Goal: Information Seeking & Learning: Find specific fact

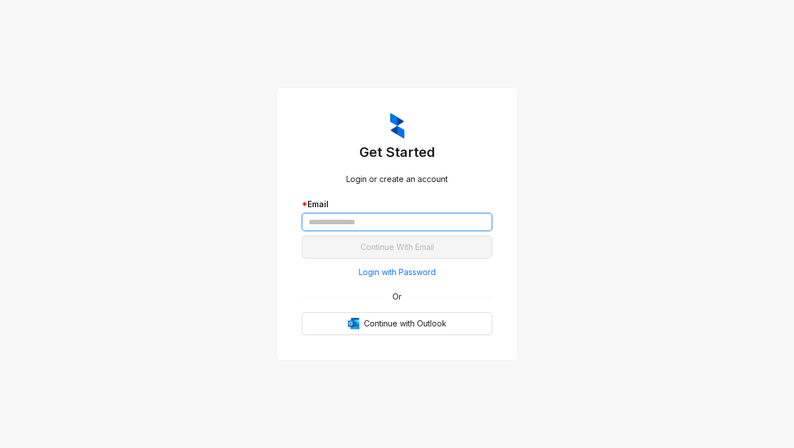
click at [328, 214] on input "text" at bounding box center [397, 222] width 191 height 18
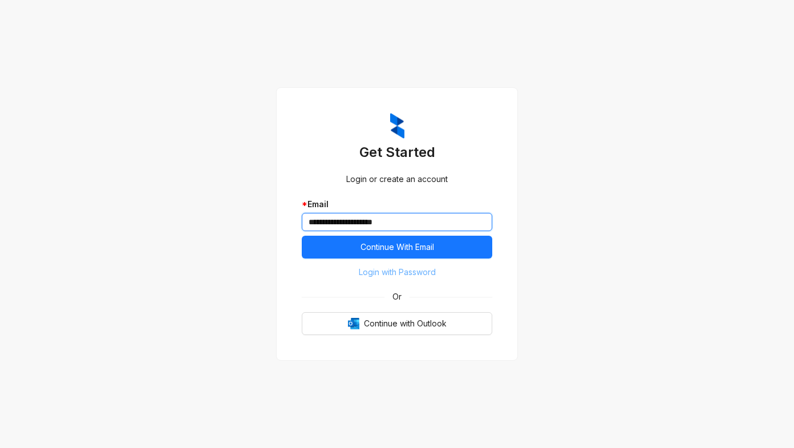
type input "**********"
click at [370, 272] on span "Login with Password" at bounding box center [397, 272] width 77 height 13
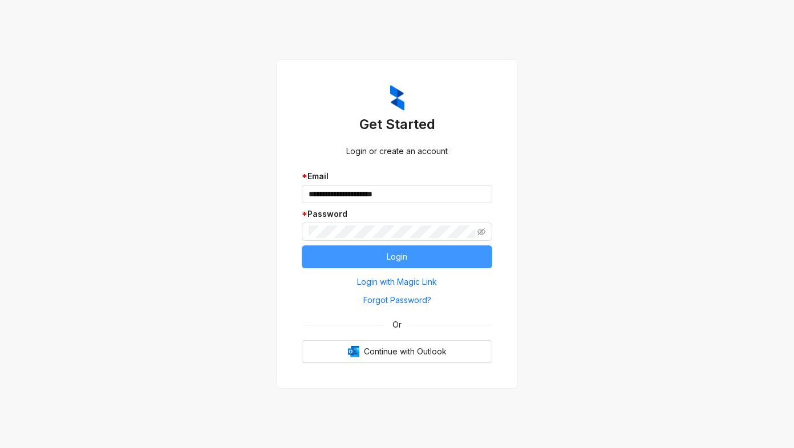
click at [346, 249] on button "Login" at bounding box center [397, 256] width 191 height 23
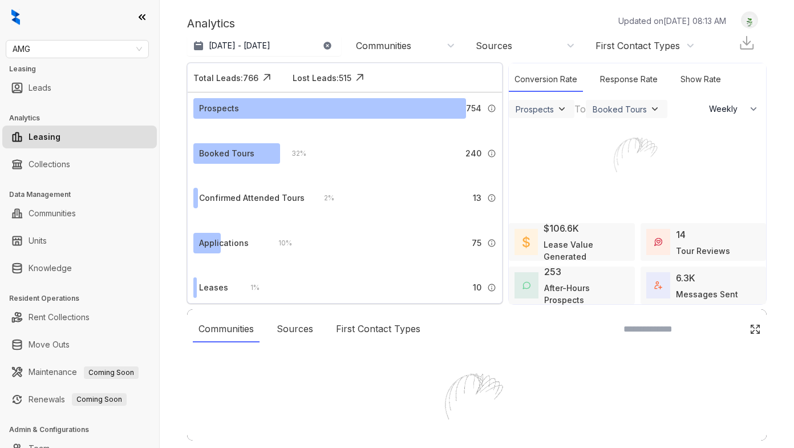
select select "******"
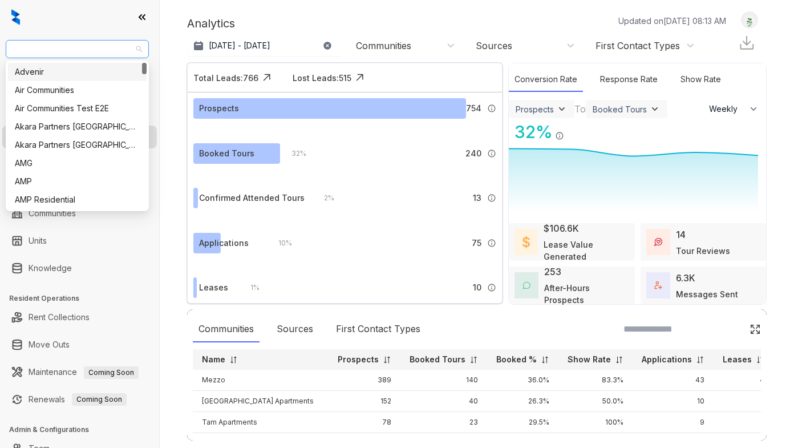
drag, startPoint x: 71, startPoint y: 51, endPoint x: 59, endPoint y: 48, distance: 11.8
click at [59, 48] on span "AMG" at bounding box center [77, 48] width 129 height 17
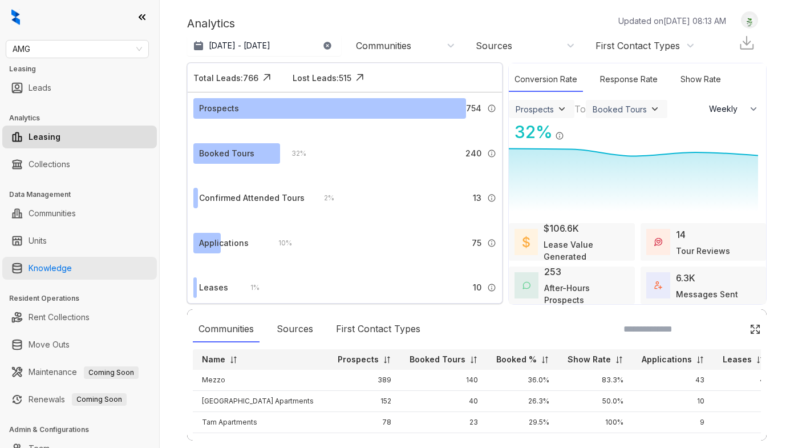
click at [56, 266] on link "Knowledge" at bounding box center [50, 268] width 43 height 23
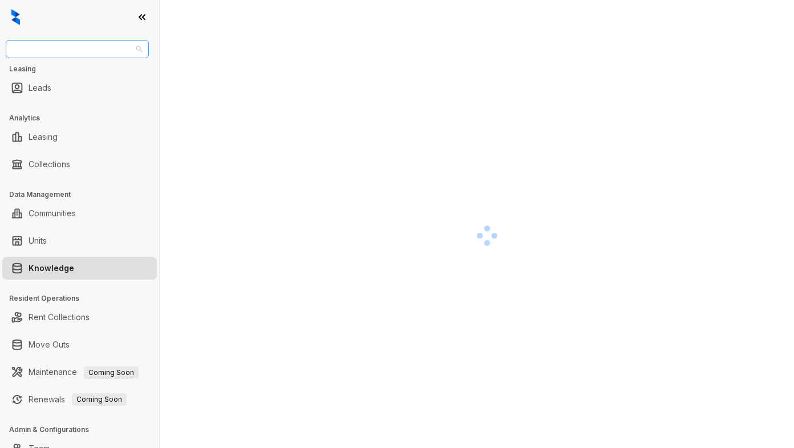
click at [41, 54] on span "AMG" at bounding box center [77, 48] width 129 height 17
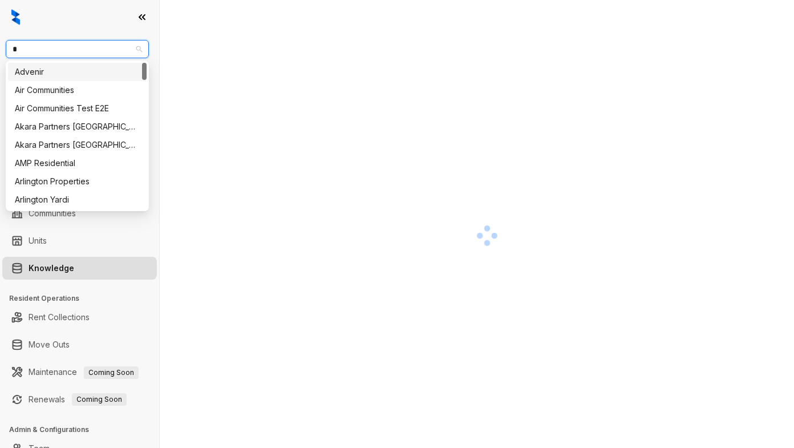
type input "**"
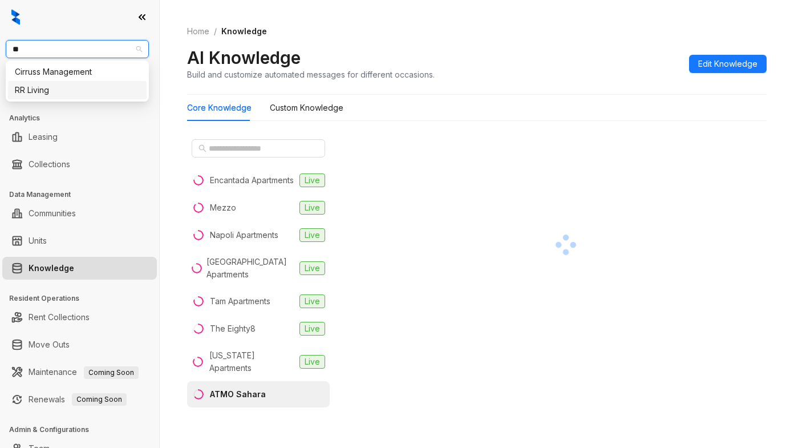
click at [51, 88] on div "RR Living" at bounding box center [77, 90] width 125 height 13
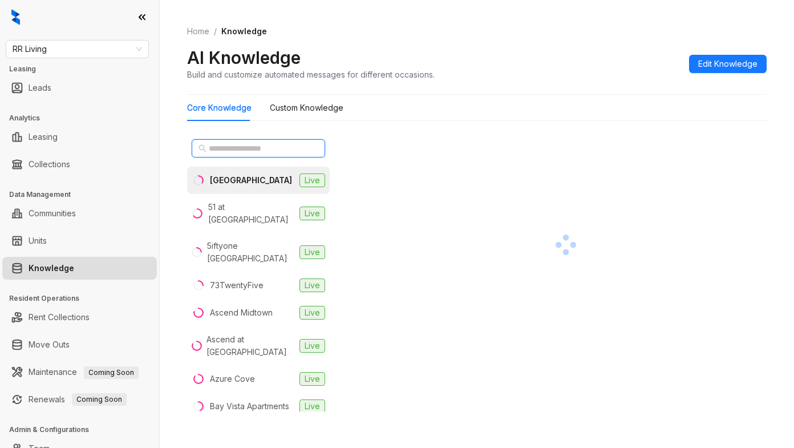
click at [250, 148] on input "text" at bounding box center [259, 148] width 100 height 13
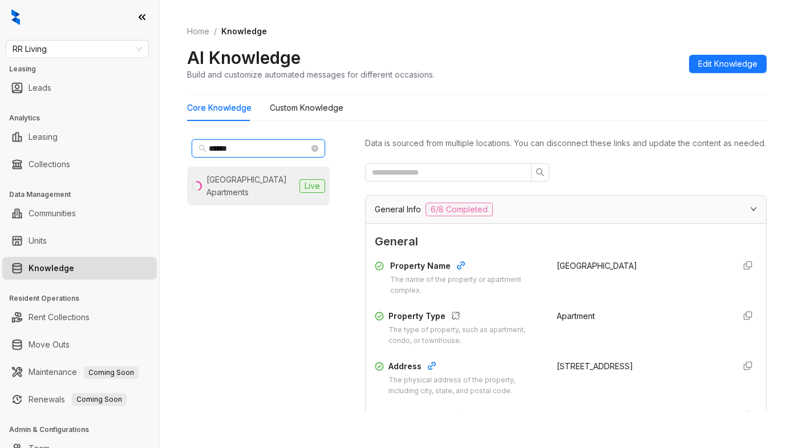
type input "*****"
click at [245, 187] on div "[GEOGRAPHIC_DATA] Apartments" at bounding box center [250, 185] width 88 height 25
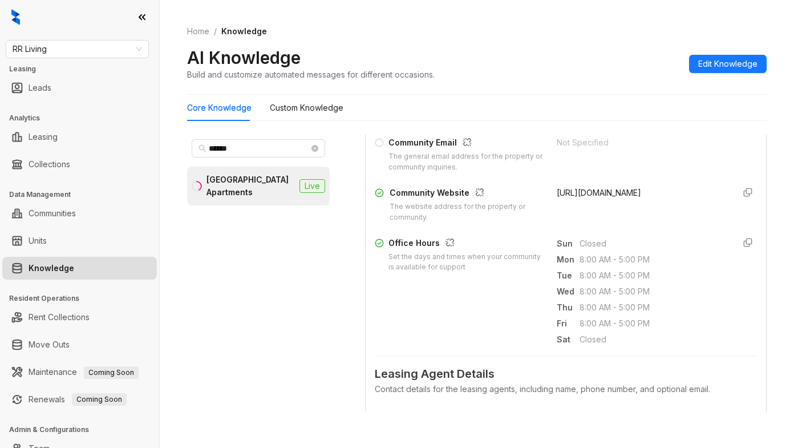
scroll to position [342, 0]
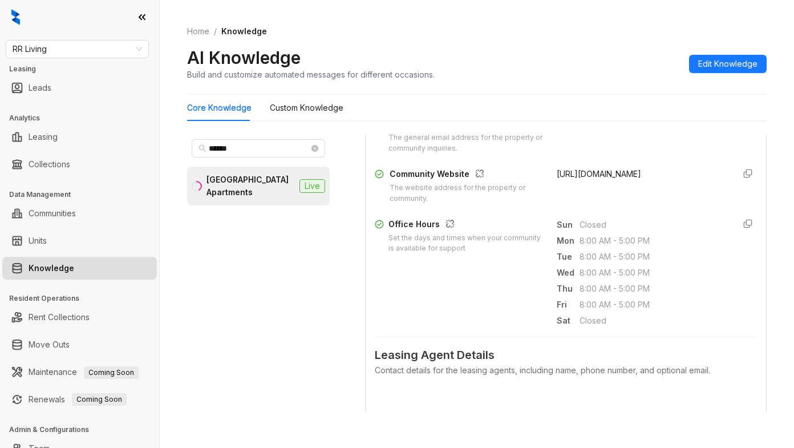
click at [572, 154] on div "Not Specified" at bounding box center [641, 136] width 168 height 37
click at [78, 55] on span "RR Living" at bounding box center [77, 48] width 129 height 17
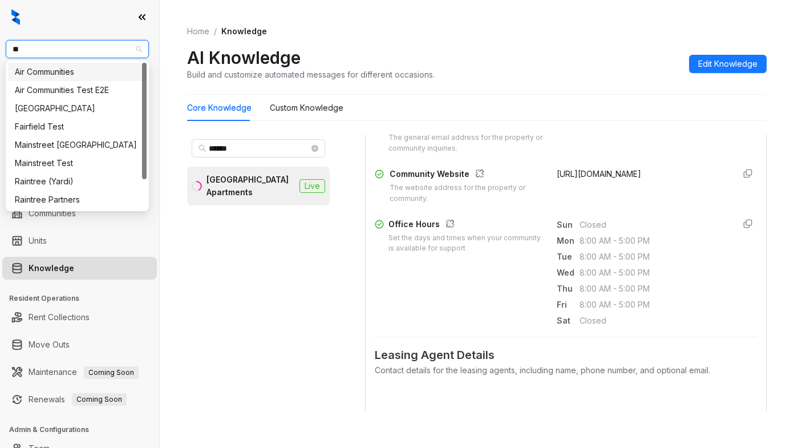
type input "***"
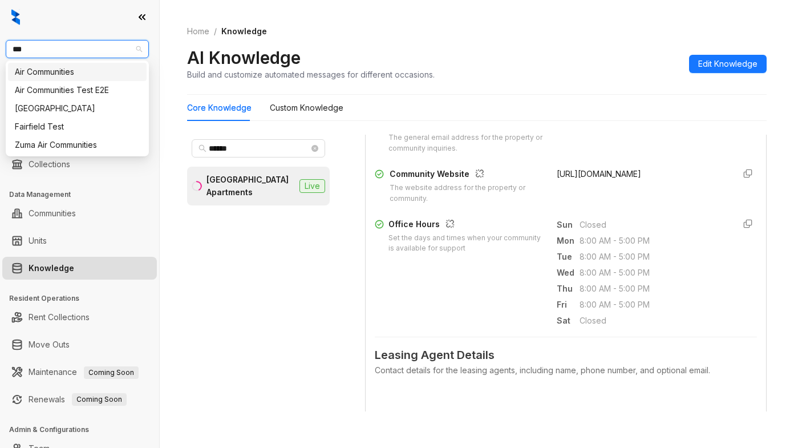
click at [81, 77] on div "Air Communities" at bounding box center [77, 72] width 125 height 13
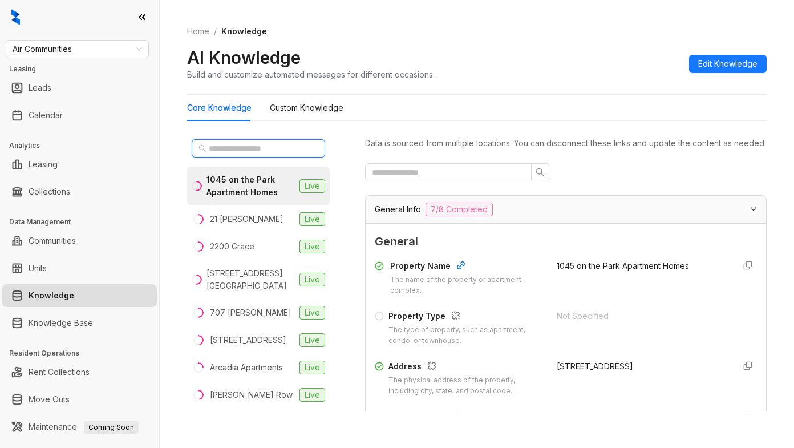
click at [227, 148] on input "text" at bounding box center [259, 148] width 100 height 13
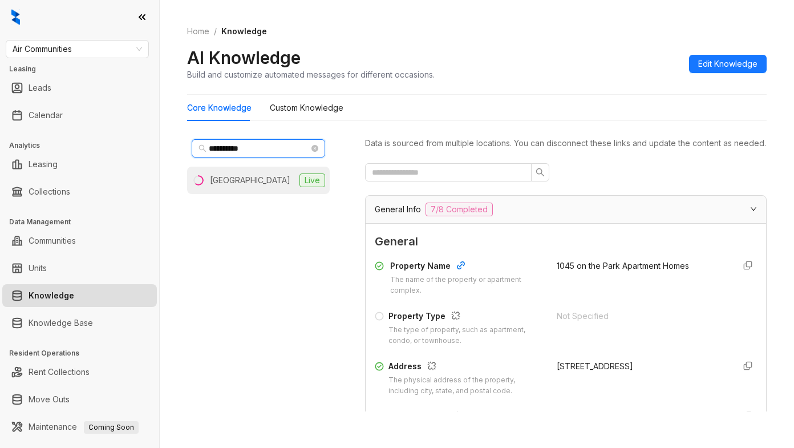
type input "**********"
click at [237, 185] on div "Plantation Gardens" at bounding box center [250, 180] width 80 height 13
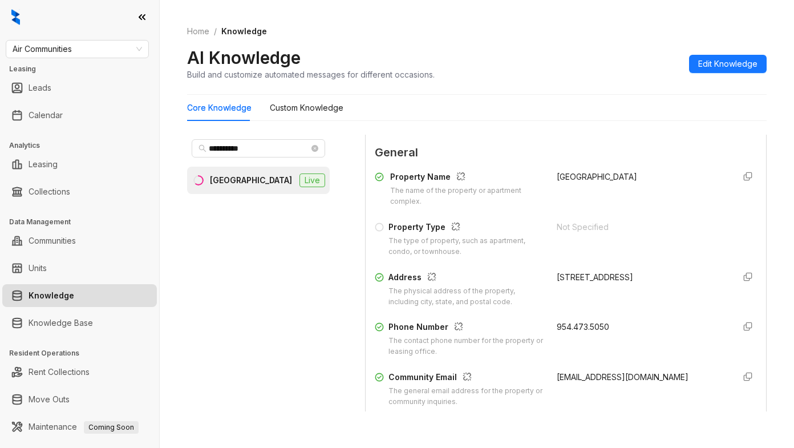
scroll to position [114, 0]
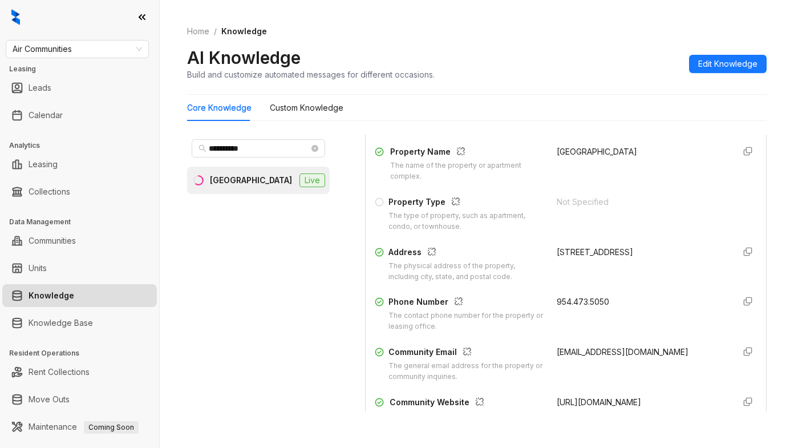
drag, startPoint x: 545, startPoint y: 364, endPoint x: 579, endPoint y: 376, distance: 35.7
click at [579, 376] on div "042537.plantationgardens@aircommunities.com" at bounding box center [641, 364] width 168 height 37
copy span "042537.plantationgardens@aircommunities.com"
click at [497, 84] on div "Home / Knowledge AI Knowledge Build and customize automated messages for differ…" at bounding box center [477, 52] width 580 height 83
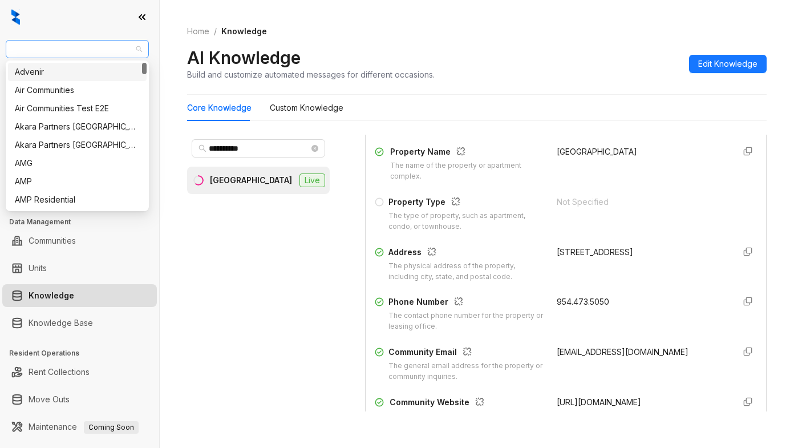
click at [92, 50] on span "Air Communities" at bounding box center [77, 48] width 129 height 17
type input "**"
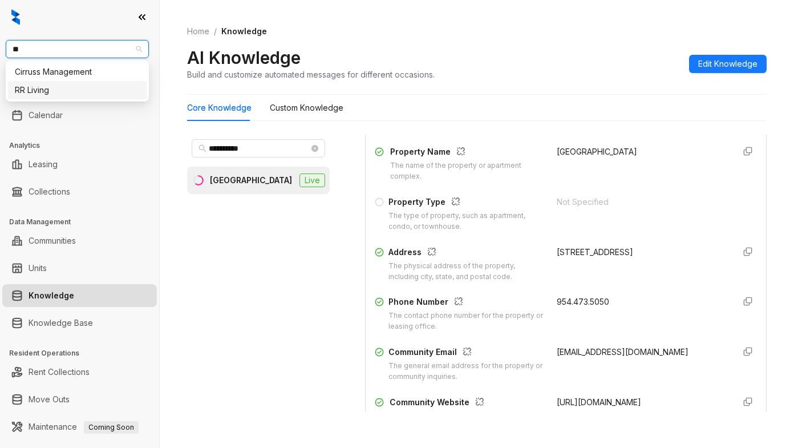
click at [47, 94] on div "RR Living" at bounding box center [77, 90] width 125 height 13
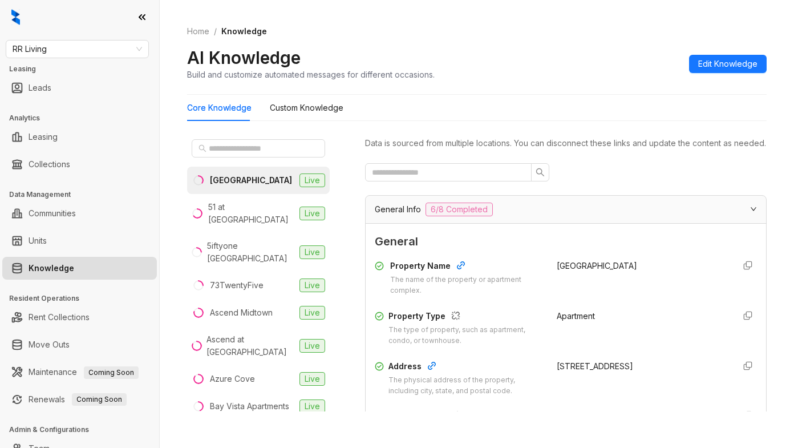
click at [467, 93] on div "Home / Knowledge AI Knowledge Build and customize automated messages for differ…" at bounding box center [477, 52] width 580 height 83
click at [236, 145] on input "text" at bounding box center [259, 148] width 100 height 13
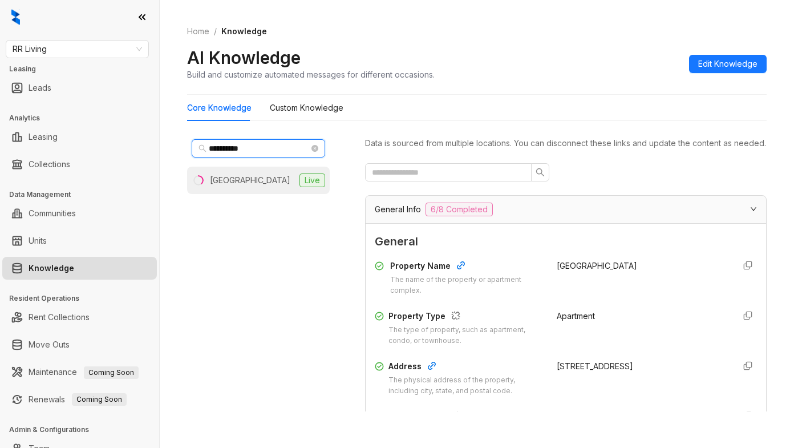
type input "**********"
click at [253, 175] on div "[GEOGRAPHIC_DATA]" at bounding box center [250, 180] width 80 height 13
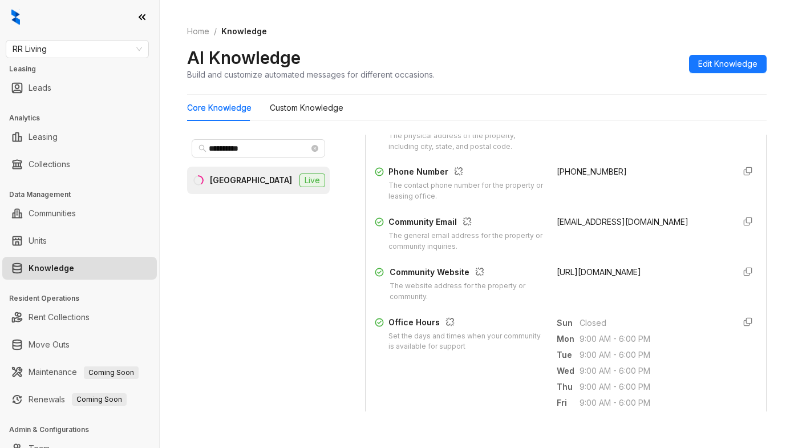
scroll to position [228, 0]
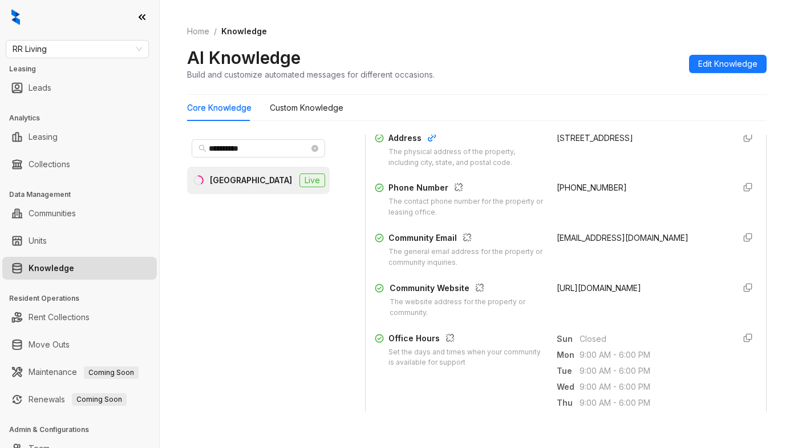
drag, startPoint x: 545, startPoint y: 298, endPoint x: 687, endPoint y: 303, distance: 142.7
click at [695, 302] on div "Community Website The website address for the property or community. [URL][DOMA…" at bounding box center [566, 300] width 382 height 37
copy span "[URL][DOMAIN_NAME]"
click at [475, 55] on div "AI Knowledge Build and customize automated messages for different occasions. Ed…" at bounding box center [477, 64] width 580 height 34
click at [468, 92] on div "Home / Knowledge AI Knowledge Build and customize automated messages for differ…" at bounding box center [477, 52] width 580 height 83
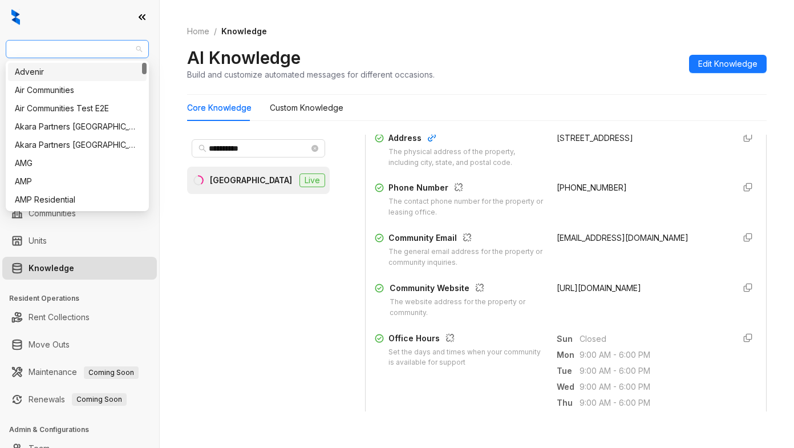
click at [68, 51] on span "RR Living" at bounding box center [77, 48] width 129 height 17
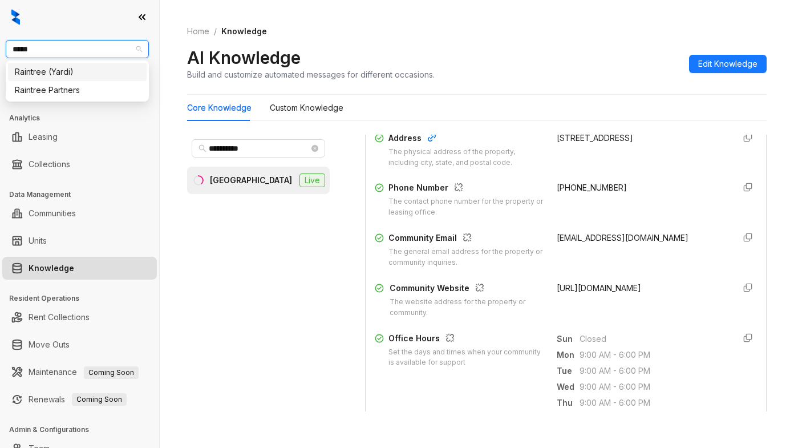
type input "******"
click at [84, 87] on div "Raintree Partners" at bounding box center [77, 90] width 125 height 13
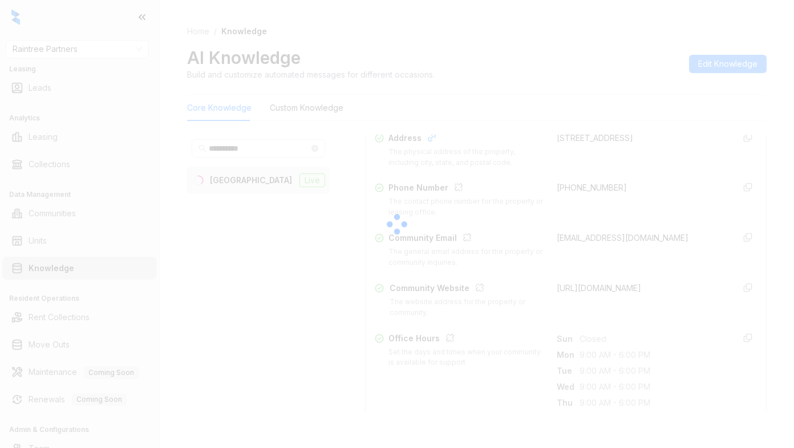
click at [521, 74] on div at bounding box center [397, 224] width 794 height 448
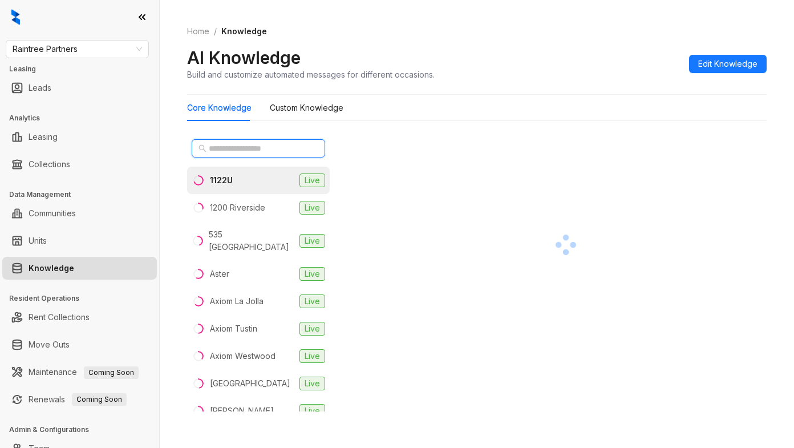
click at [213, 149] on input "text" at bounding box center [259, 148] width 100 height 13
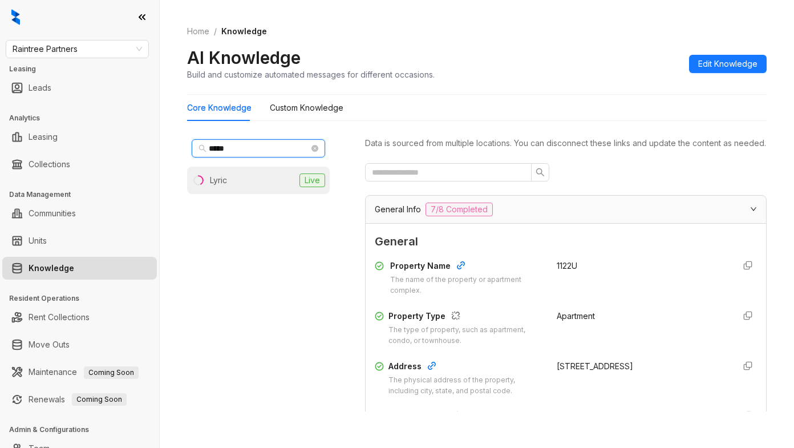
type input "*****"
click at [249, 176] on li "Lyric Live" at bounding box center [258, 180] width 143 height 27
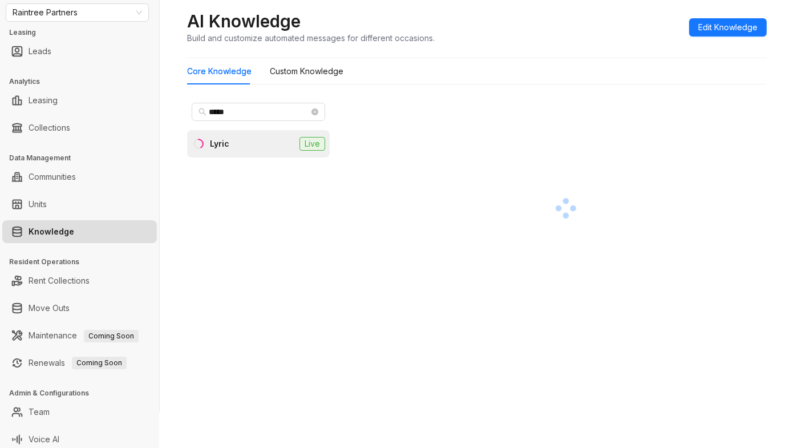
scroll to position [42, 0]
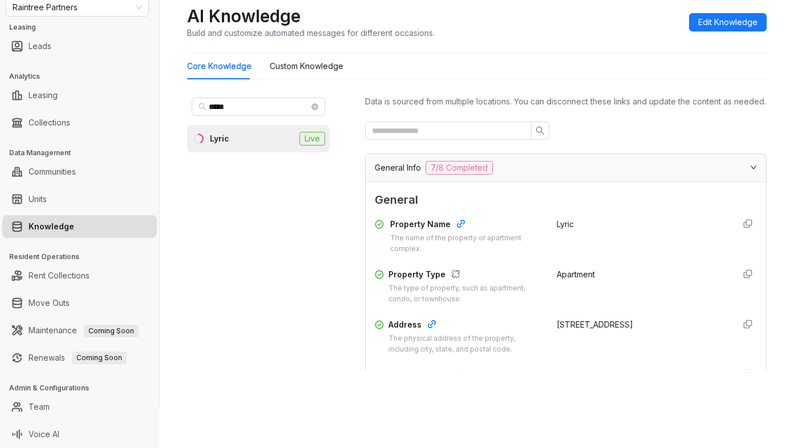
drag, startPoint x: 542, startPoint y: 337, endPoint x: 585, endPoint y: 348, distance: 44.7
click at [607, 353] on div "Address The physical address of the property, including city, state, and postal…" at bounding box center [566, 336] width 382 height 37
copy div "[STREET_ADDRESS]"
click at [576, 48] on div "Home / Knowledge AI Knowledge Build and customize automated messages for differ…" at bounding box center [477, 11] width 580 height 83
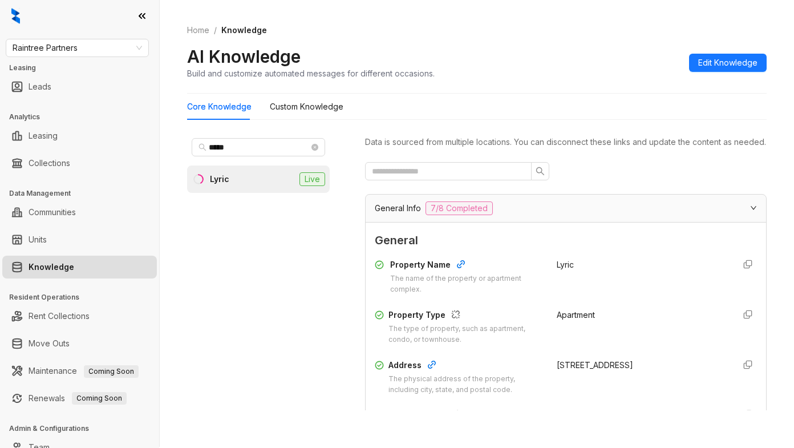
scroll to position [0, 0]
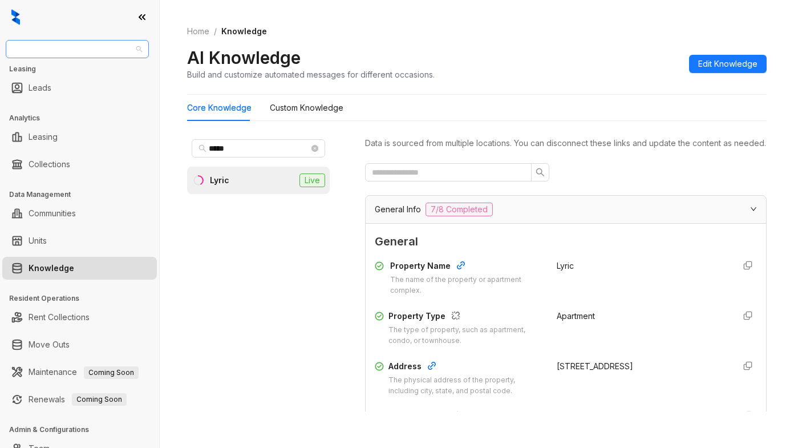
click at [87, 51] on span "Raintree Partners" at bounding box center [77, 48] width 129 height 17
type input "********"
click at [80, 70] on div "Case and Associates" at bounding box center [77, 72] width 125 height 13
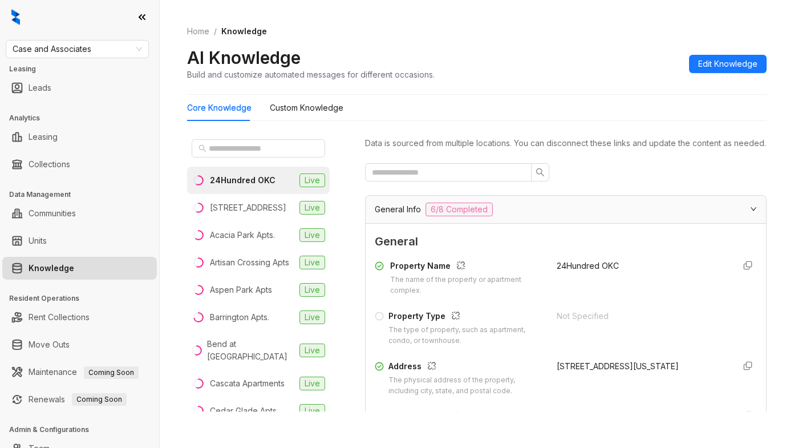
click at [518, 64] on div "AI Knowledge Build and customize automated messages for different occasions. Ed…" at bounding box center [477, 64] width 580 height 34
click at [253, 149] on input "text" at bounding box center [259, 148] width 100 height 13
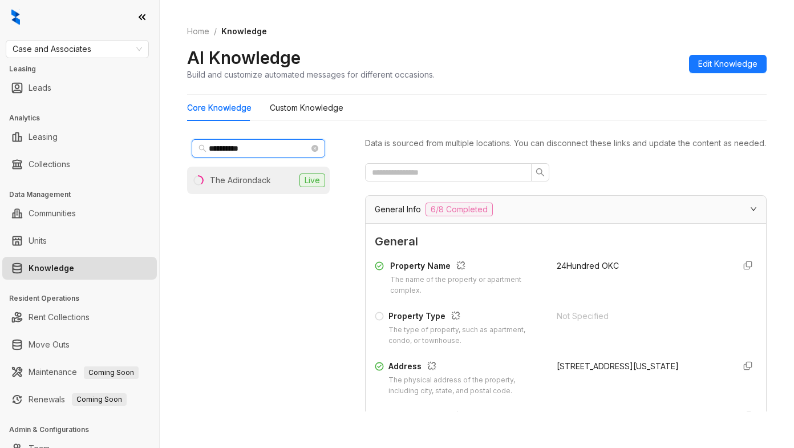
type input "**********"
click at [252, 179] on div "The Adirondack" at bounding box center [240, 180] width 61 height 13
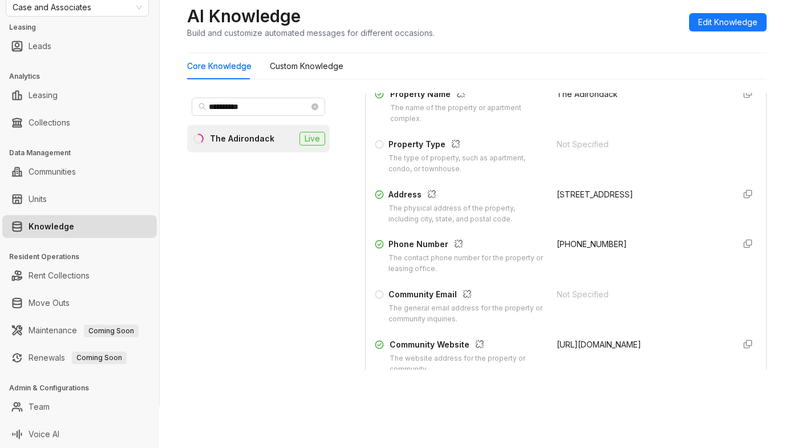
scroll to position [171, 0]
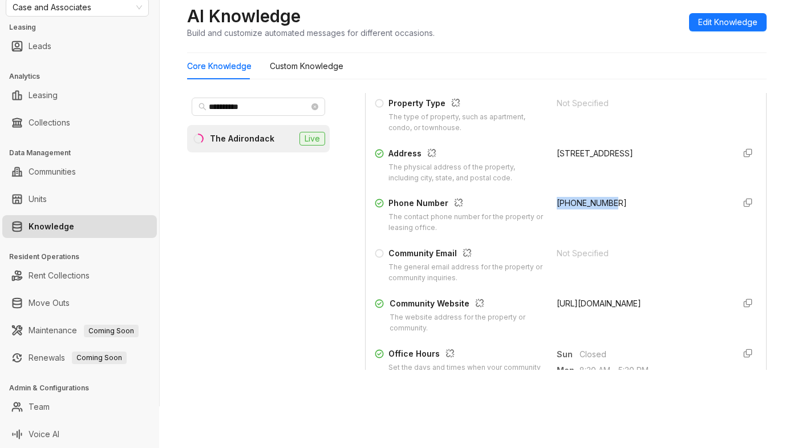
drag, startPoint x: 545, startPoint y: 218, endPoint x: 607, endPoint y: 222, distance: 62.9
click at [607, 222] on div "+18163758461" at bounding box center [641, 215] width 168 height 37
copy span "+18163758461"
click at [505, 43] on div "Home / Knowledge AI Knowledge Build and customize automated messages for differ…" at bounding box center [477, 11] width 580 height 83
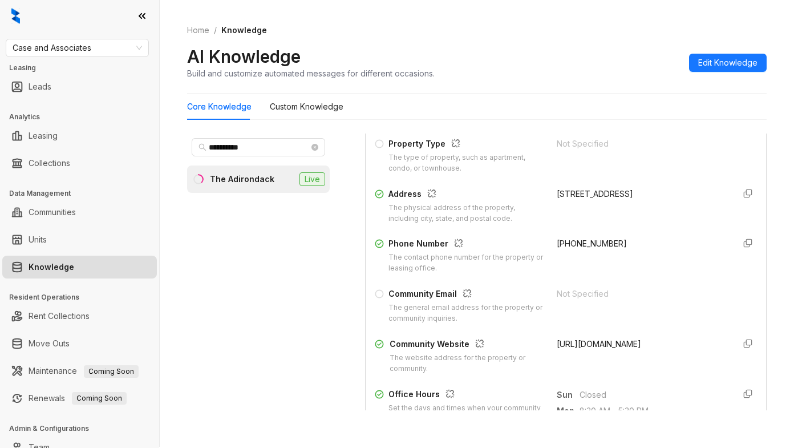
scroll to position [0, 0]
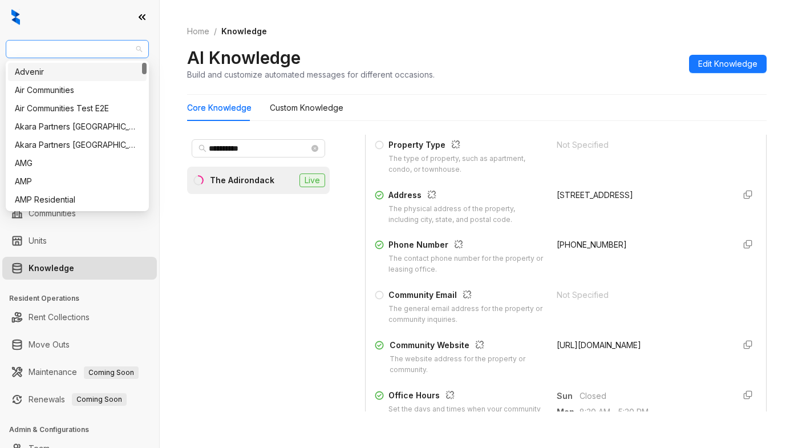
click at [103, 53] on span "Case and Associates" at bounding box center [77, 48] width 129 height 17
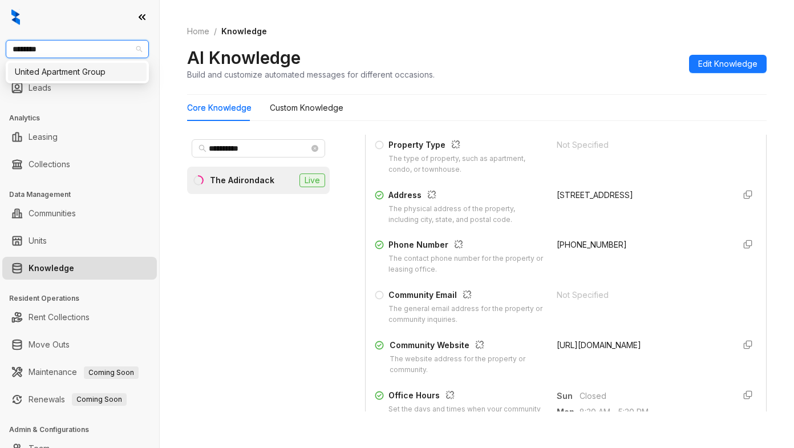
type input "*********"
click at [116, 70] on div "United Apartment Group" at bounding box center [77, 72] width 125 height 13
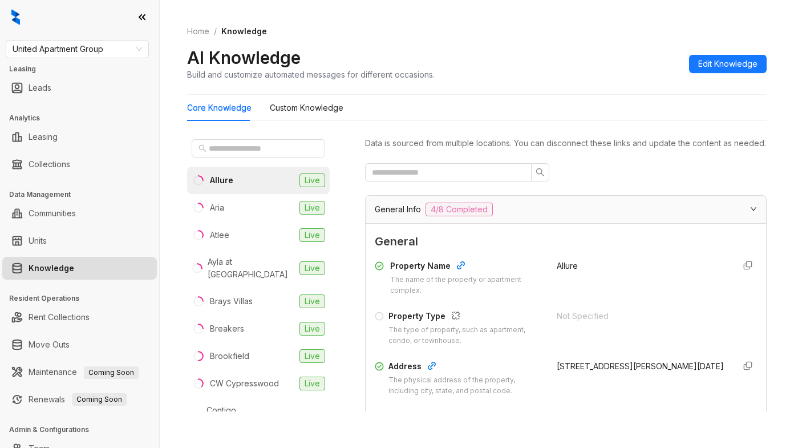
click at [604, 250] on span "General" at bounding box center [566, 242] width 382 height 18
click at [259, 153] on input "text" at bounding box center [259, 148] width 100 height 13
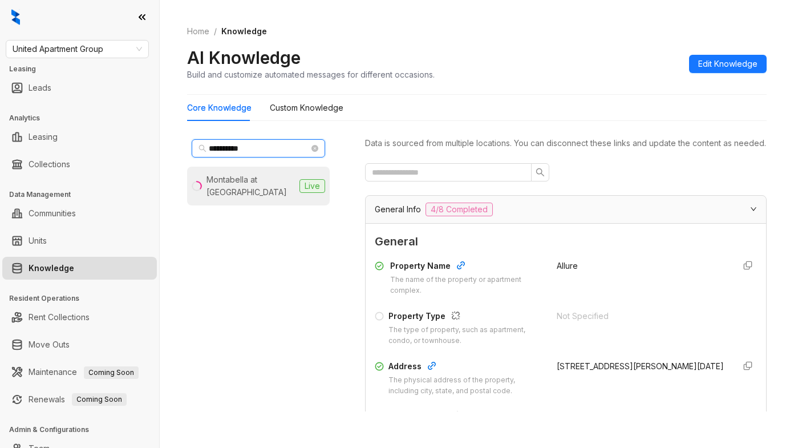
type input "**********"
click at [249, 183] on div "Montabella at Oak Forest" at bounding box center [250, 185] width 88 height 25
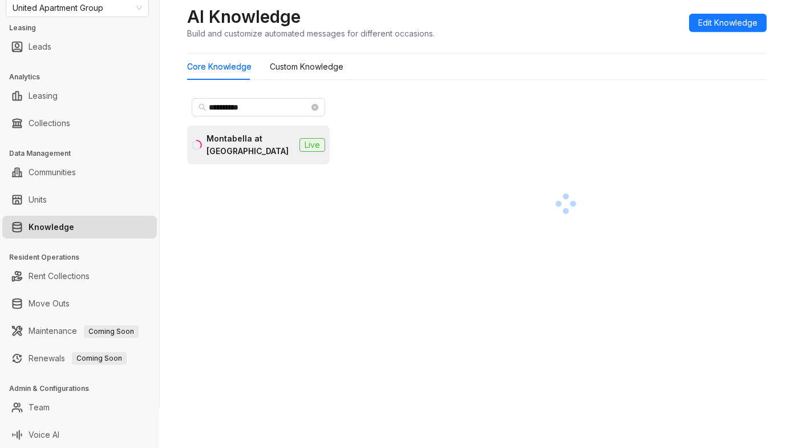
scroll to position [42, 0]
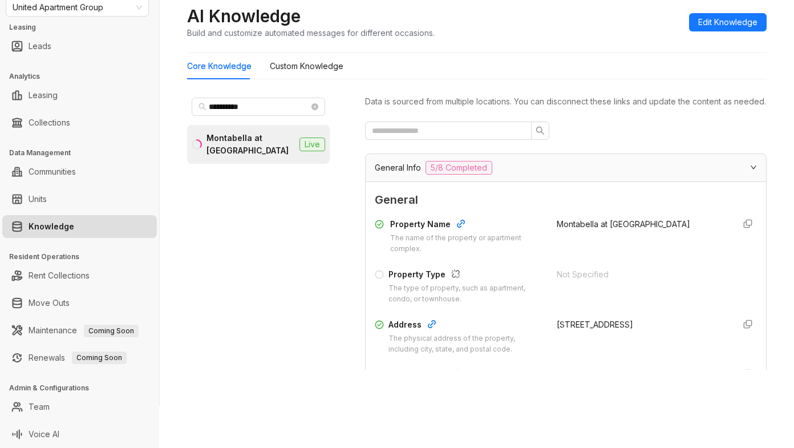
click at [527, 209] on span "General" at bounding box center [566, 200] width 382 height 18
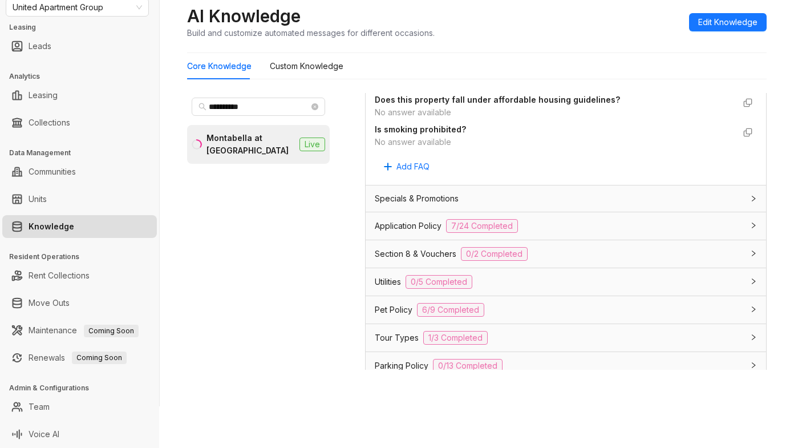
scroll to position [742, 0]
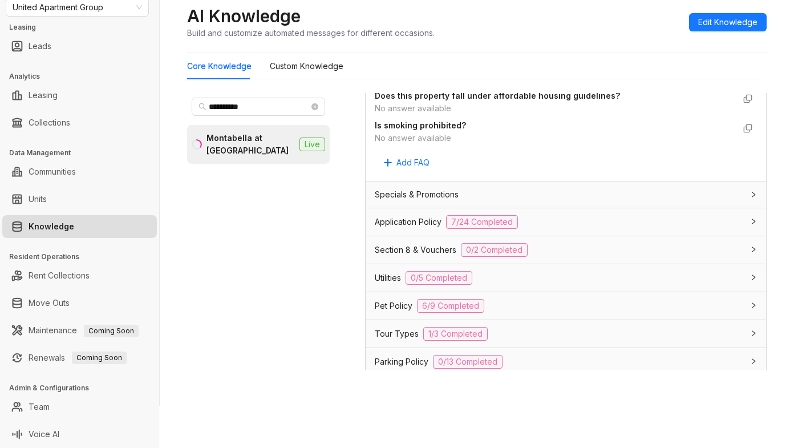
click at [388, 228] on span "Application Policy" at bounding box center [408, 222] width 67 height 13
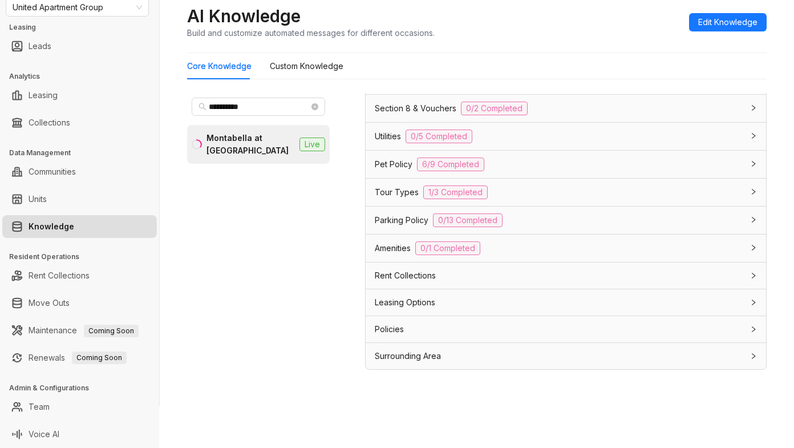
scroll to position [2333, 0]
click at [400, 304] on span "Leasing Options" at bounding box center [405, 302] width 60 height 13
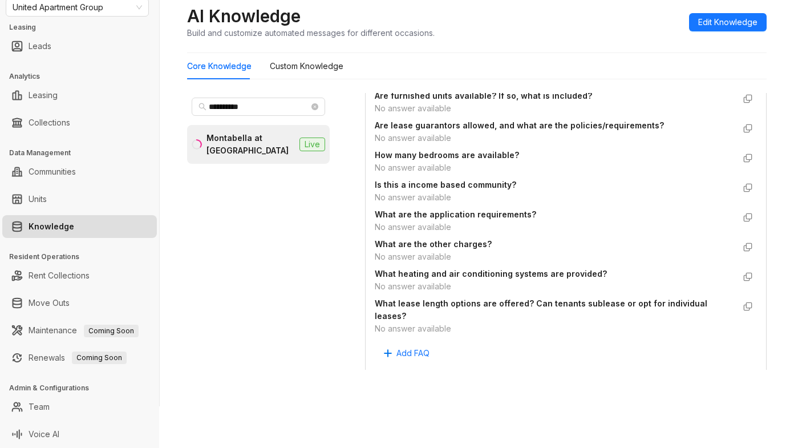
scroll to position [2668, 0]
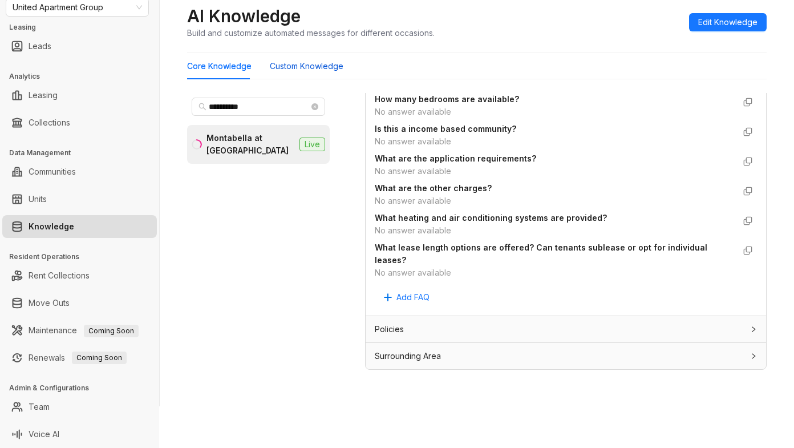
click at [305, 67] on Knowledge "Custom Knowledge" at bounding box center [307, 66] width 74 height 13
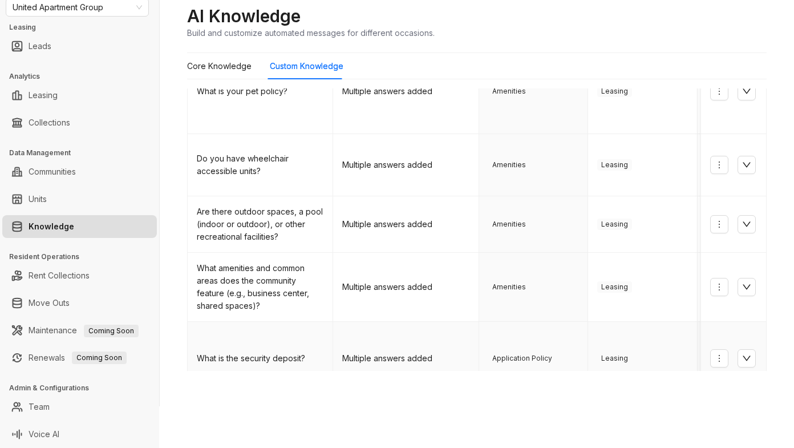
scroll to position [444, 0]
click at [544, 404] on link "2" at bounding box center [552, 412] width 17 height 17
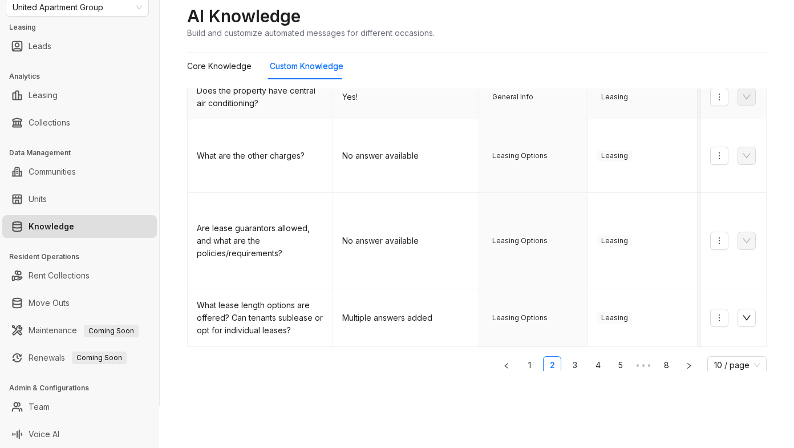
scroll to position [435, 0]
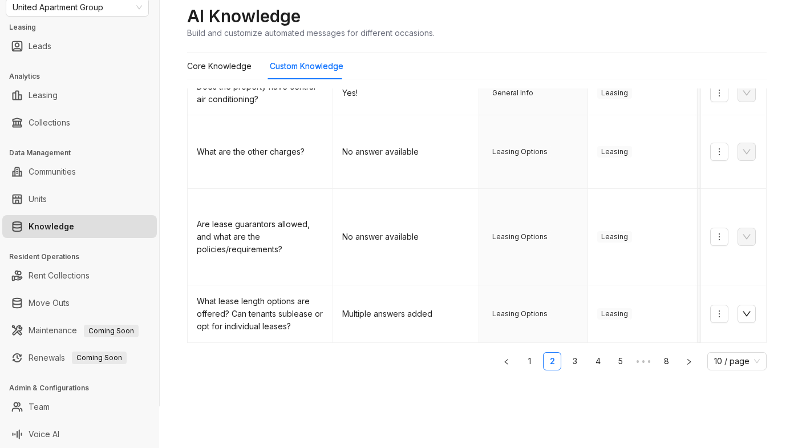
click at [542, 30] on div "AI Knowledge Build and customize automated messages for different occasions." at bounding box center [477, 22] width 580 height 34
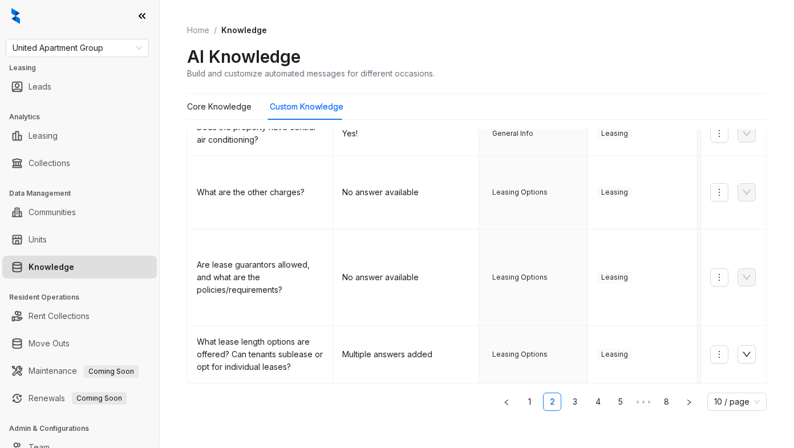
scroll to position [0, 0]
click at [117, 55] on span "United Apartment Group" at bounding box center [77, 48] width 129 height 17
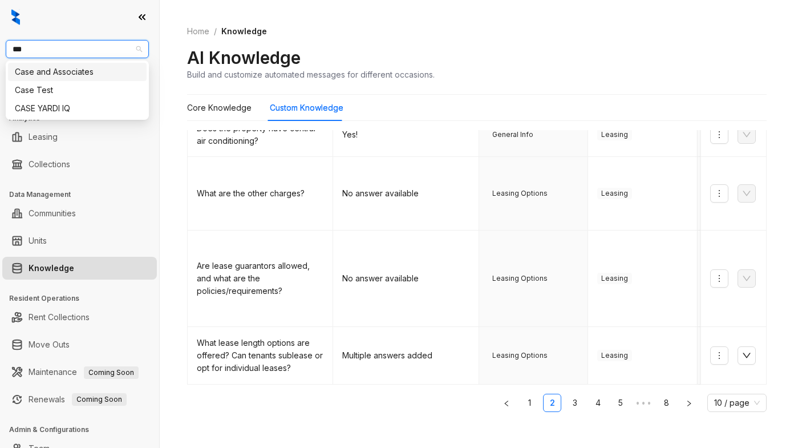
type input "****"
click at [79, 70] on div "Case and Associates" at bounding box center [77, 72] width 125 height 13
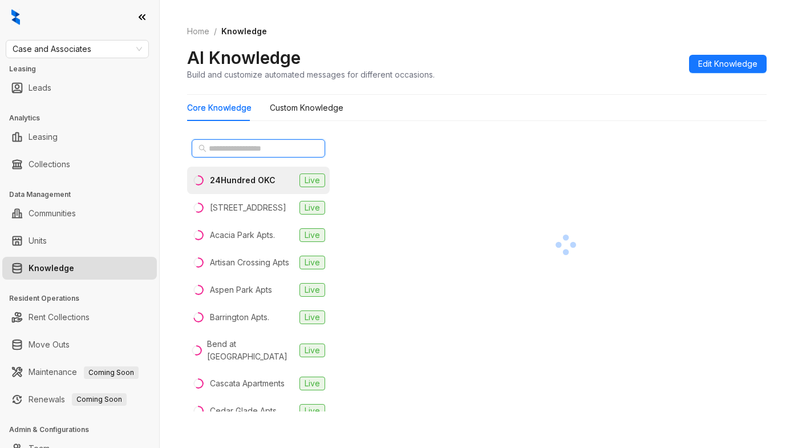
drag, startPoint x: 228, startPoint y: 144, endPoint x: 257, endPoint y: 125, distance: 34.8
click at [228, 142] on input "text" at bounding box center [259, 148] width 100 height 13
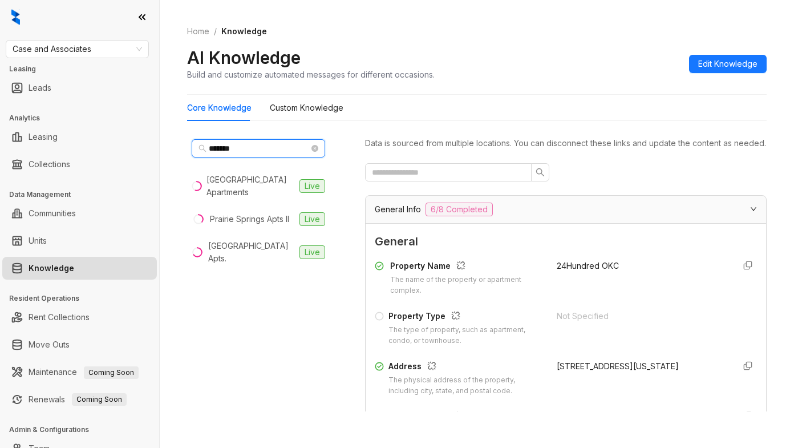
type input "*******"
click at [585, 180] on div at bounding box center [566, 172] width 402 height 18
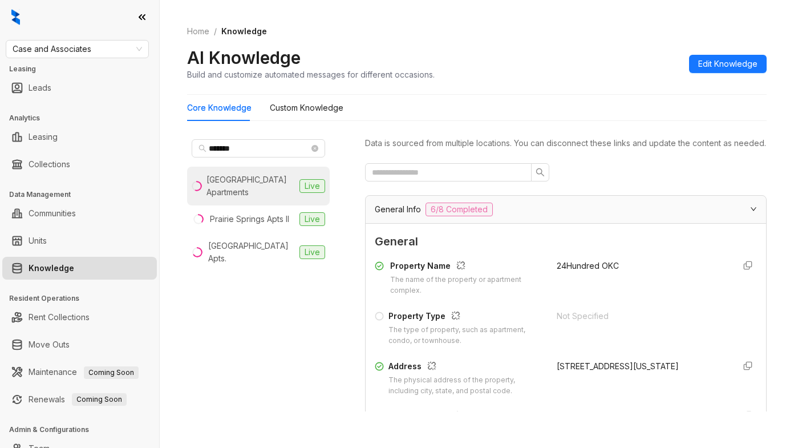
drag, startPoint x: 233, startPoint y: 189, endPoint x: 245, endPoint y: 185, distance: 13.2
click at [236, 189] on div "Prairie Springs Apartments" at bounding box center [250, 185] width 88 height 25
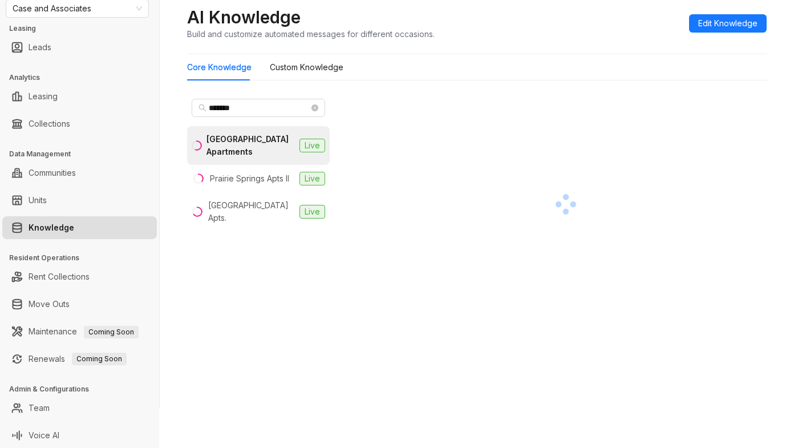
scroll to position [42, 0]
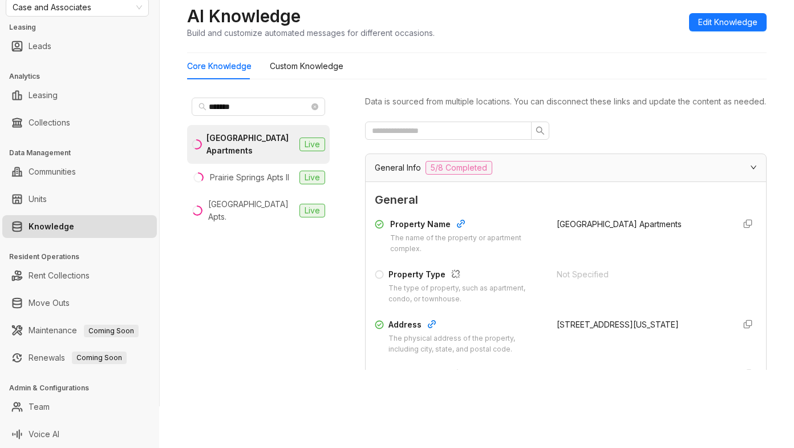
click at [507, 209] on span "General" at bounding box center [566, 200] width 382 height 18
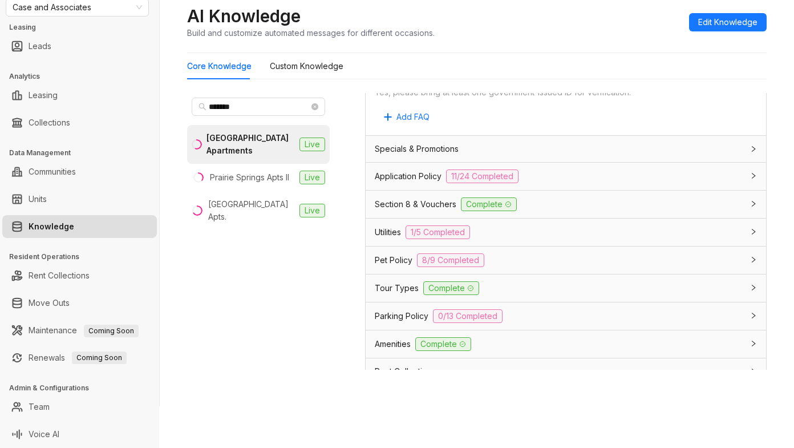
scroll to position [799, 0]
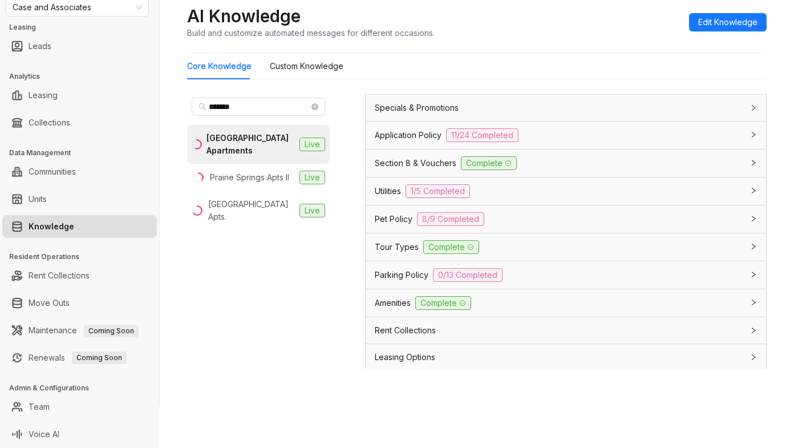
click at [397, 309] on span "Amenities" at bounding box center [393, 303] width 36 height 13
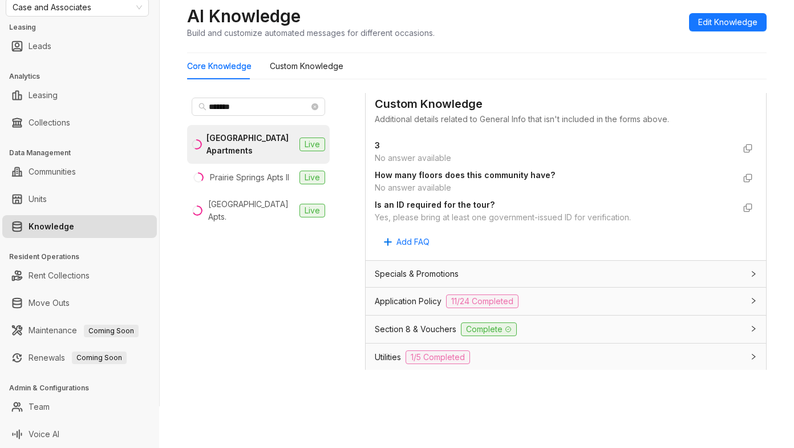
scroll to position [627, 0]
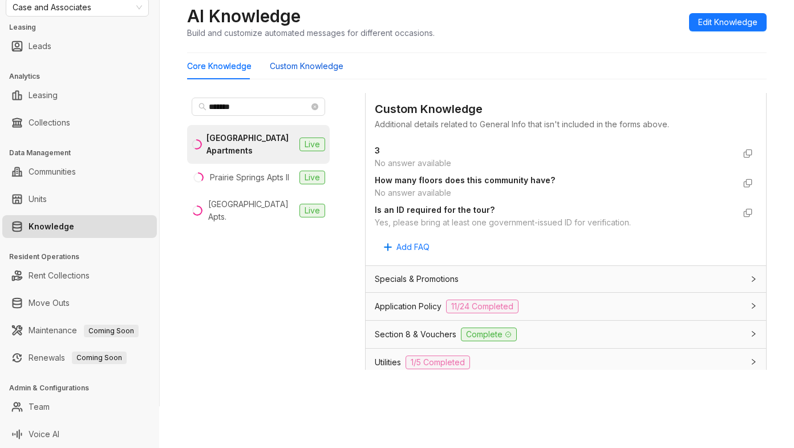
click at [322, 65] on Knowledge "Custom Knowledge" at bounding box center [307, 66] width 74 height 13
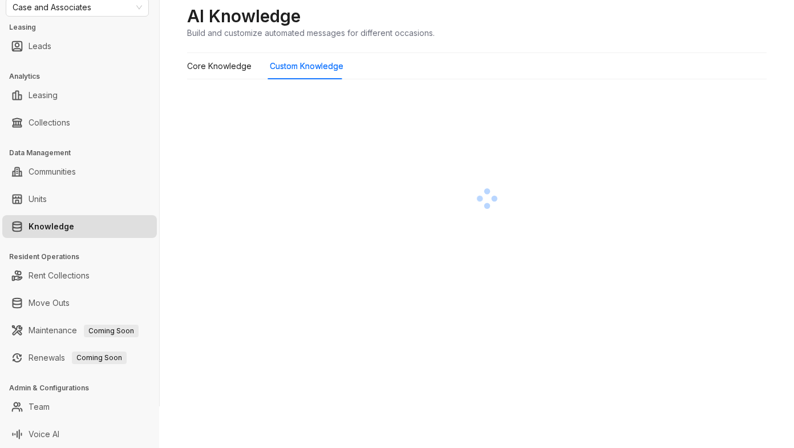
click at [552, 133] on div at bounding box center [487, 198] width 600 height 220
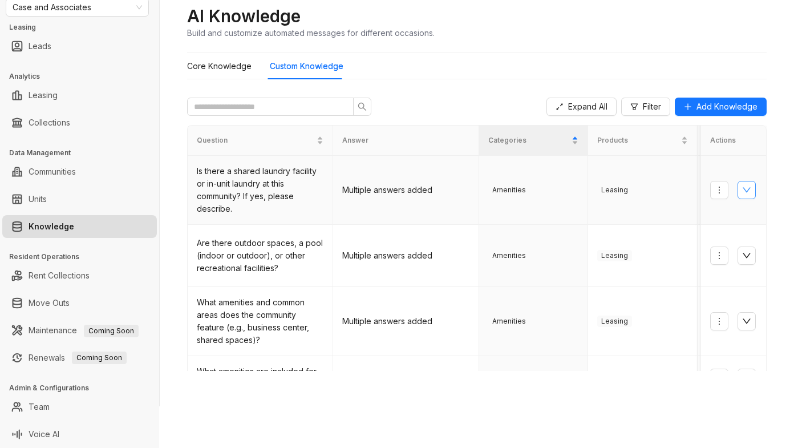
click at [742, 187] on icon "down" at bounding box center [746, 189] width 9 height 9
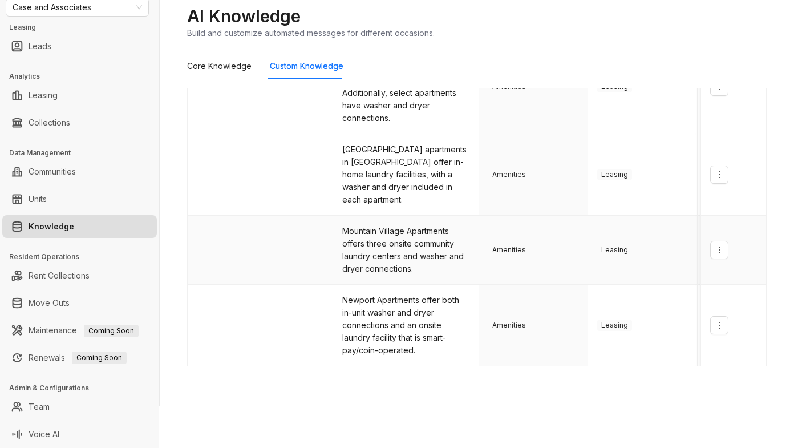
scroll to position [608, 0]
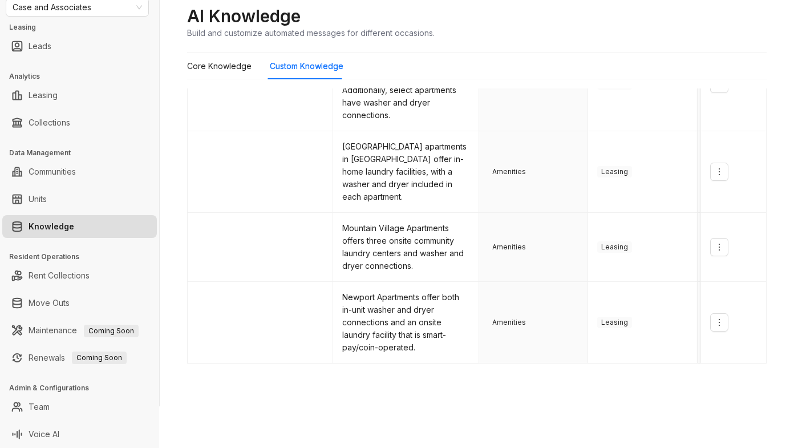
click at [544, 373] on link "2" at bounding box center [552, 381] width 17 height 17
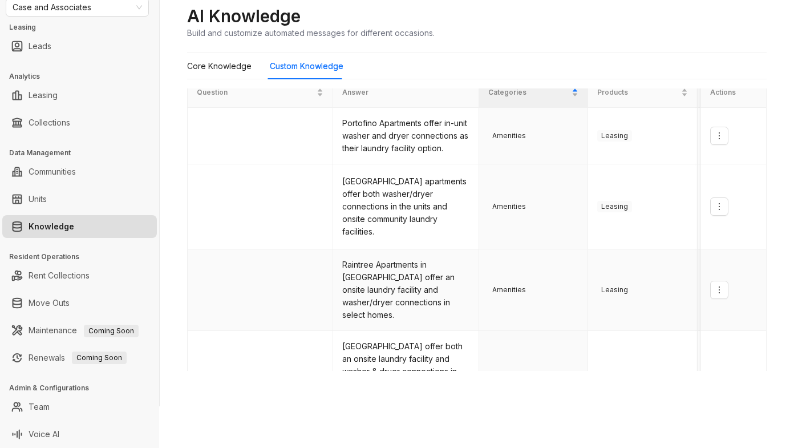
scroll to position [0, 0]
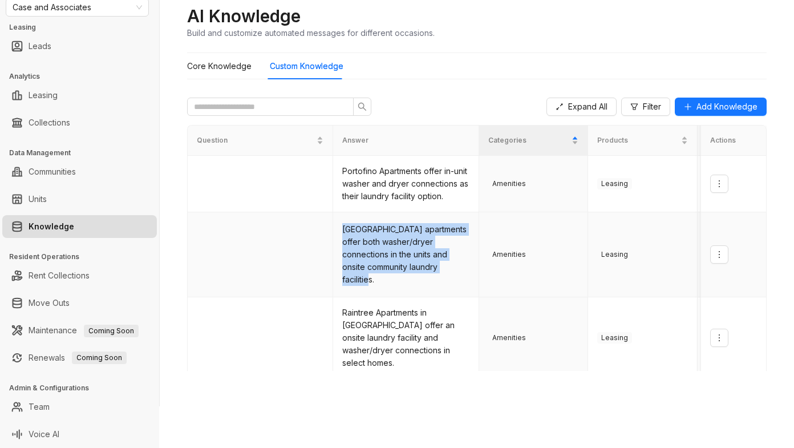
drag, startPoint x: 339, startPoint y: 240, endPoint x: 461, endPoint y: 288, distance: 131.1
click at [461, 288] on td "Prairie Springs apartments offer both washer/dryer connections in the units and…" at bounding box center [405, 254] width 145 height 85
copy td "Prairie Springs apartments offer both washer/dryer connections in the units and…"
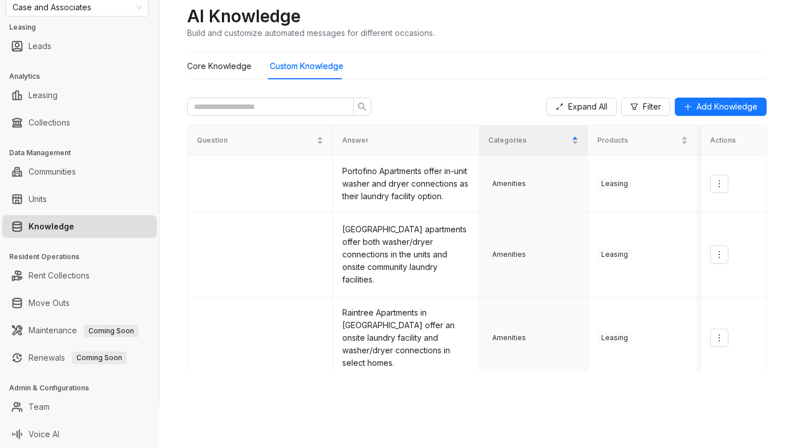
click at [568, 56] on div "Core Knowledge Custom Knowledge" at bounding box center [477, 66] width 580 height 26
